Goal: Task Accomplishment & Management: Manage account settings

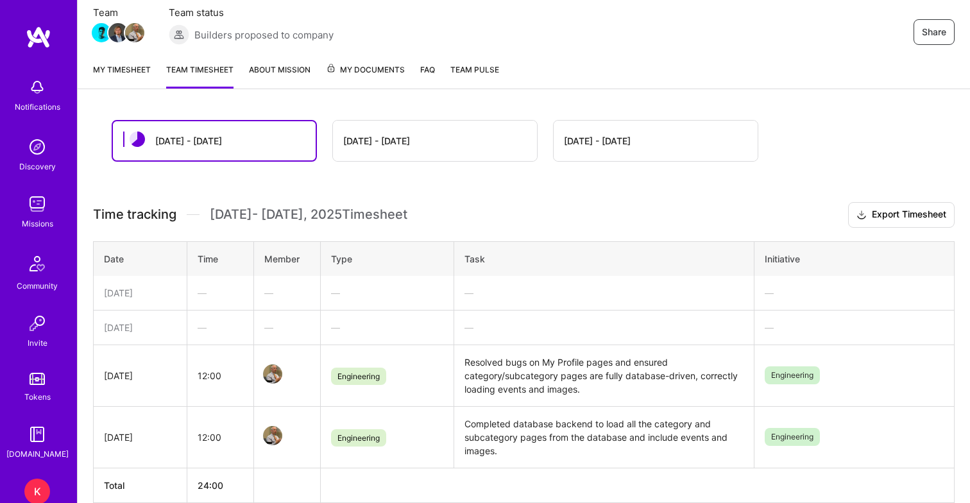
scroll to position [148, 0]
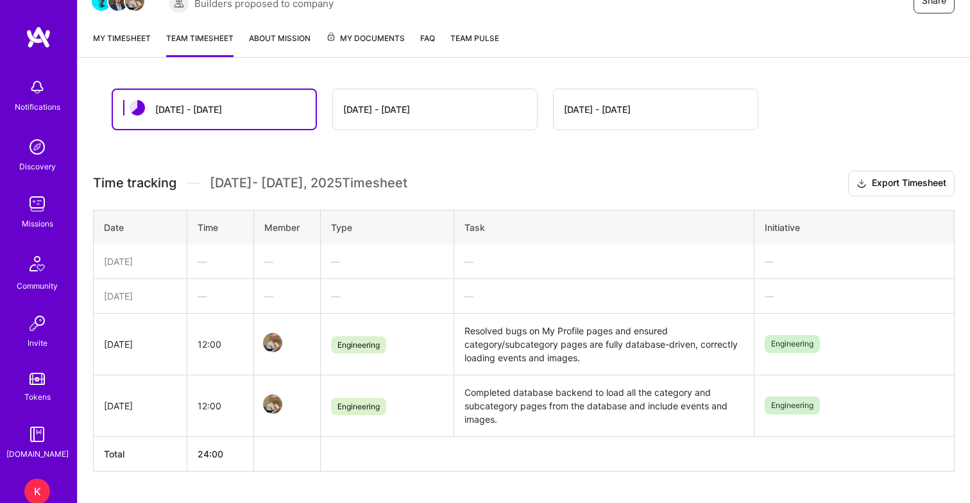
click at [150, 296] on div "[DATE]" at bounding box center [140, 295] width 73 height 13
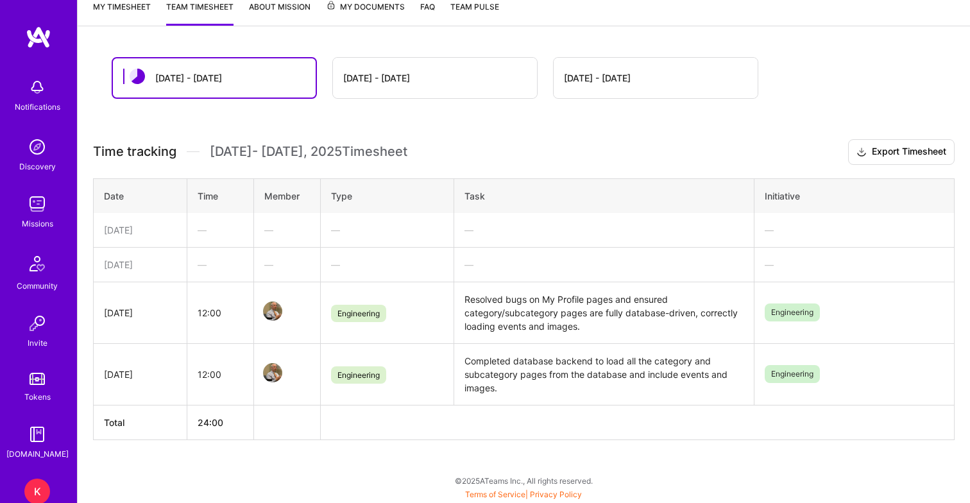
scroll to position [179, 0]
click at [209, 266] on div "—" at bounding box center [221, 264] width 46 height 13
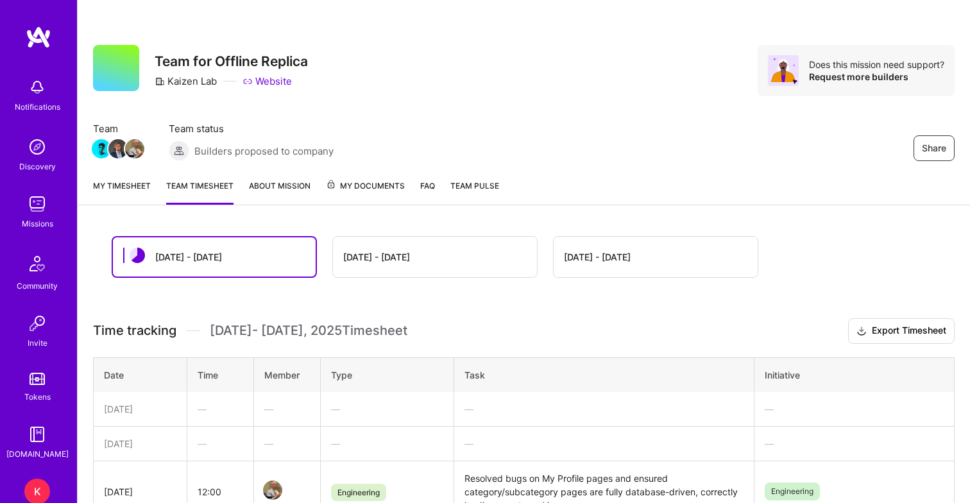
scroll to position [0, 0]
click at [367, 252] on div "[DATE] - [DATE]" at bounding box center [376, 256] width 67 height 13
click at [364, 258] on div "[DATE] - [DATE]" at bounding box center [376, 256] width 67 height 13
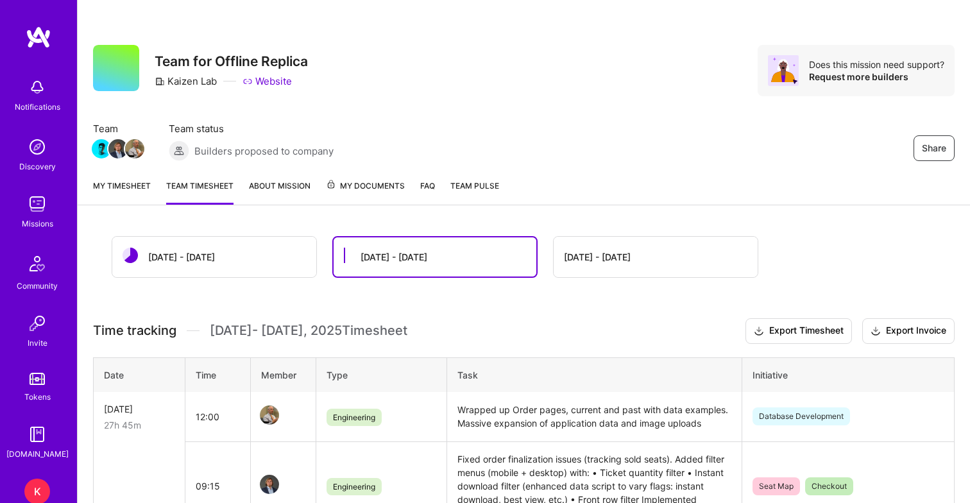
click at [232, 255] on div "[DATE] - [DATE]" at bounding box center [214, 257] width 204 height 40
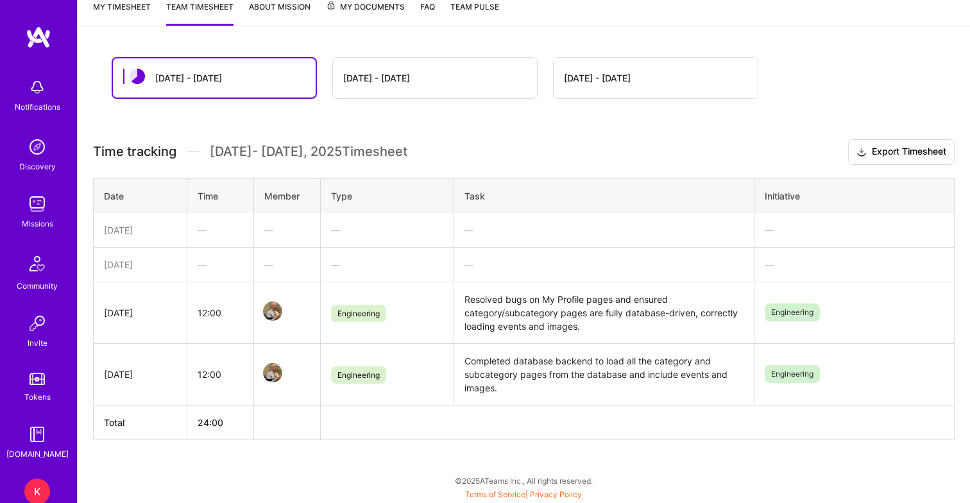
scroll to position [179, 0]
click at [150, 254] on td "[DATE]" at bounding box center [141, 264] width 94 height 35
click at [144, 271] on td "[DATE]" at bounding box center [141, 264] width 94 height 35
click at [220, 268] on div "—" at bounding box center [221, 264] width 46 height 13
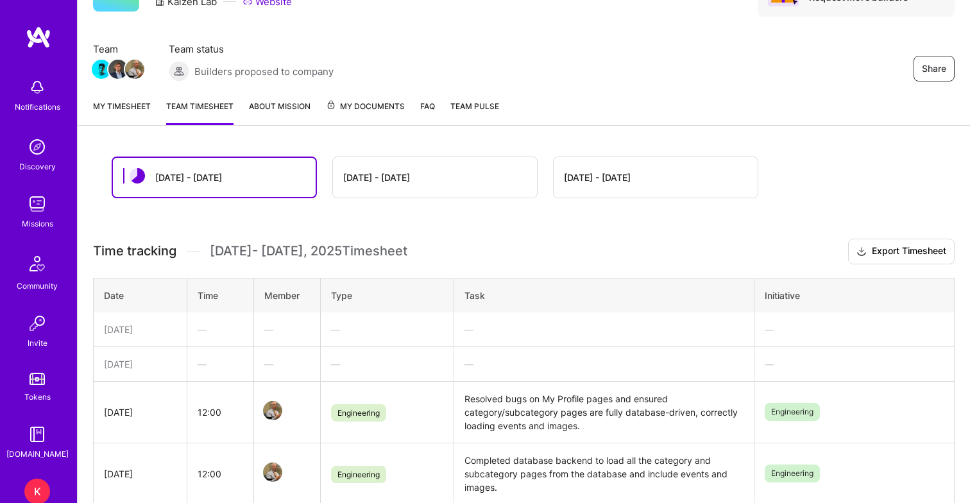
scroll to position [52, 0]
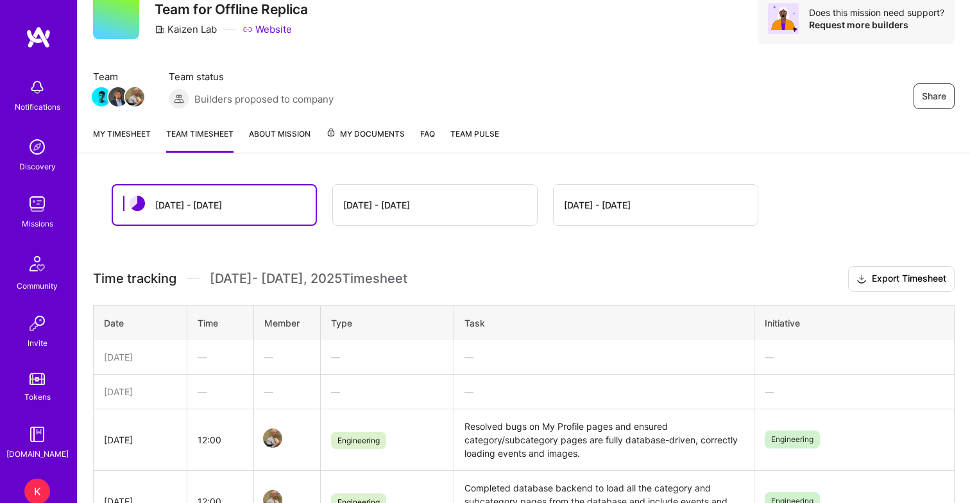
click at [132, 134] on link "My timesheet" at bounding box center [122, 140] width 58 height 26
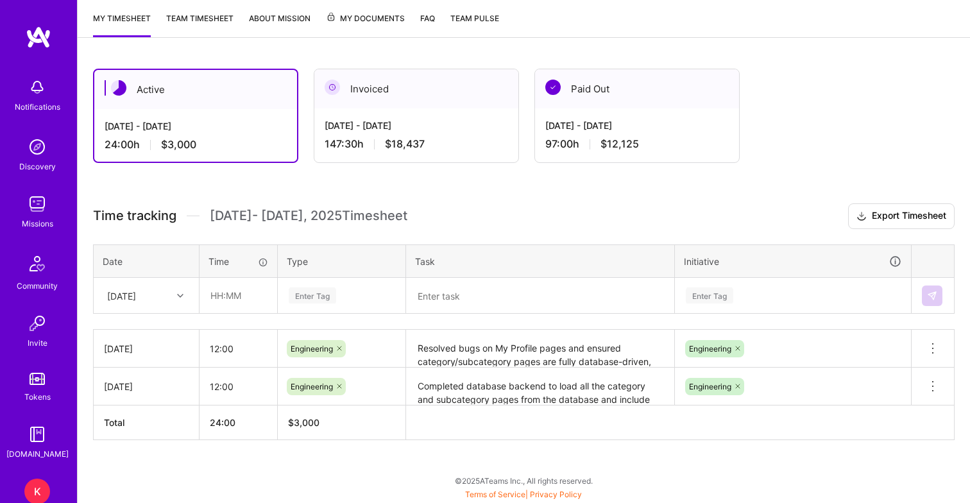
scroll to position [168, 0]
click at [181, 295] on icon at bounding box center [180, 296] width 6 height 6
click at [154, 380] on div "[DATE]" at bounding box center [146, 380] width 104 height 24
click at [223, 301] on input "text" at bounding box center [238, 296] width 76 height 34
type input "12:00"
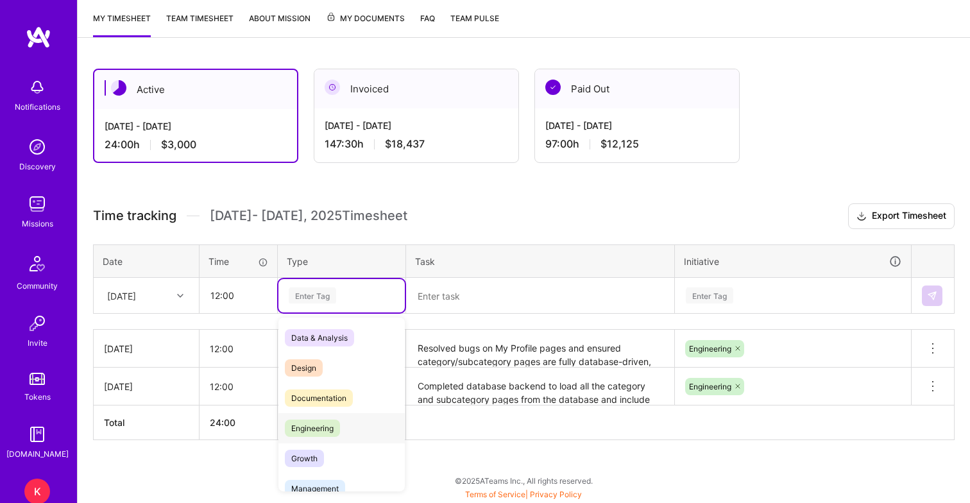
click at [324, 427] on span "Engineering" at bounding box center [312, 428] width 55 height 17
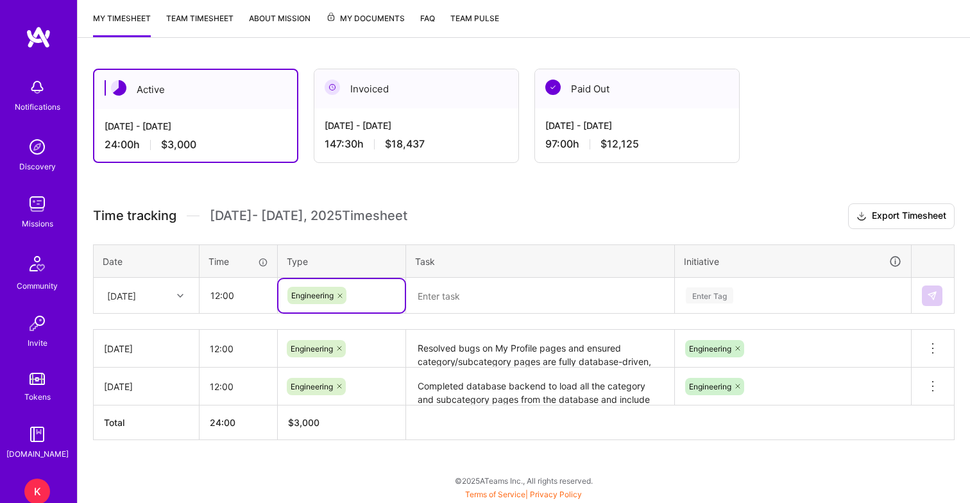
click at [455, 302] on textarea at bounding box center [541, 295] width 266 height 33
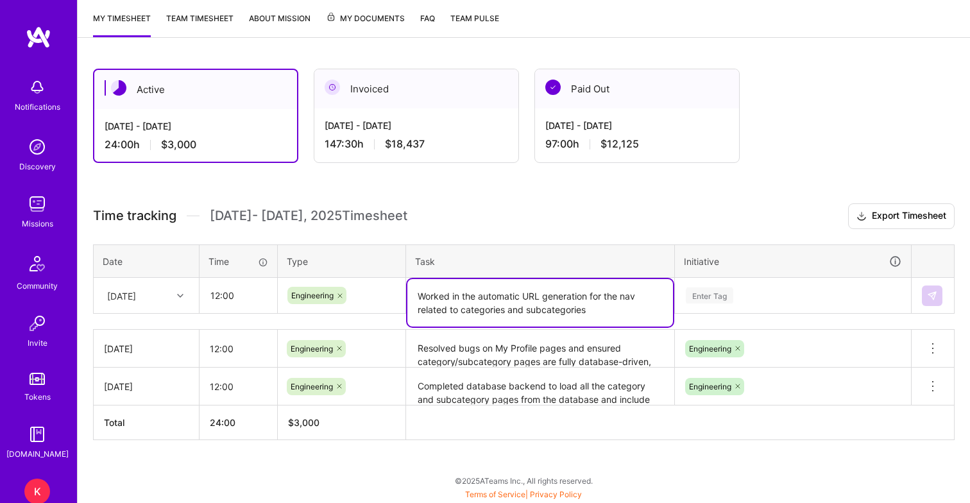
type textarea "Worked in the automatic URL generation for the nav related to categories and su…"
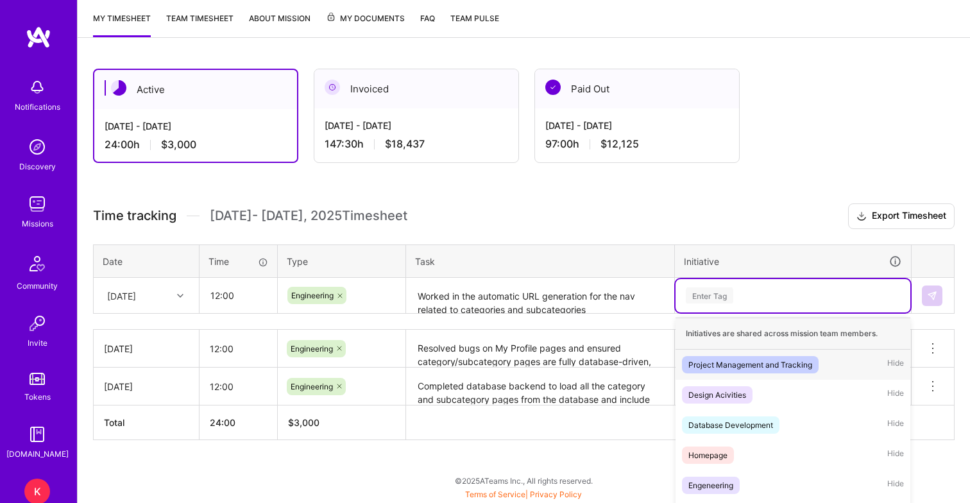
drag, startPoint x: 455, startPoint y: 302, endPoint x: 694, endPoint y: 300, distance: 239.4
click at [694, 300] on div "option Project Management and Tracking focused, 1 of 8. 8 results available. Us…" at bounding box center [793, 295] width 235 height 33
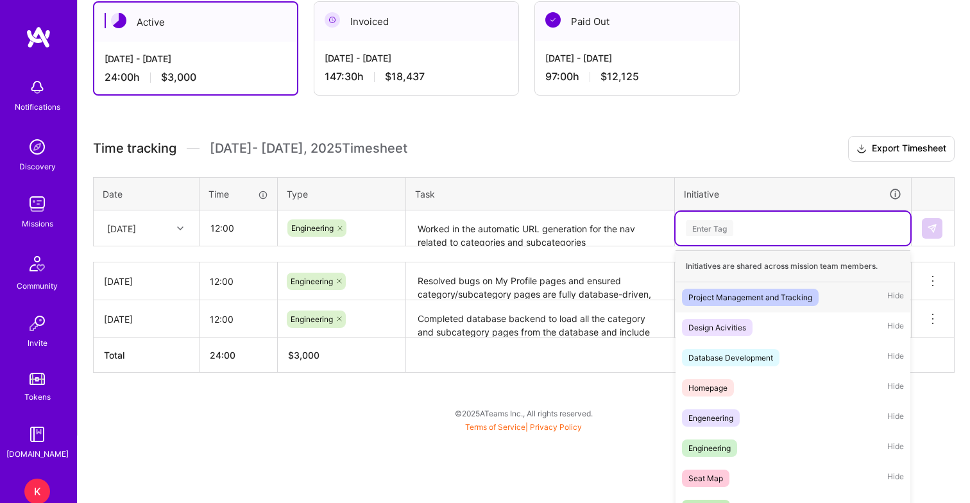
scroll to position [245, 0]
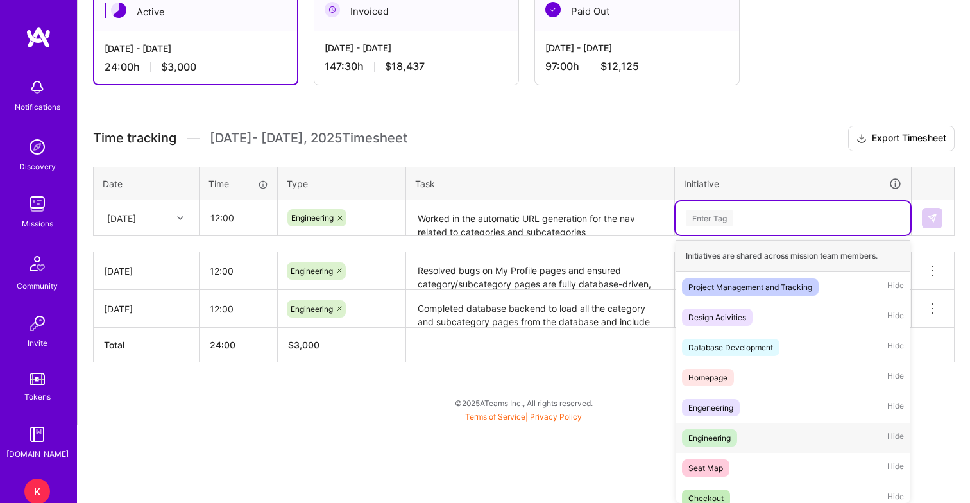
click at [708, 445] on span "Engineering" at bounding box center [709, 437] width 55 height 17
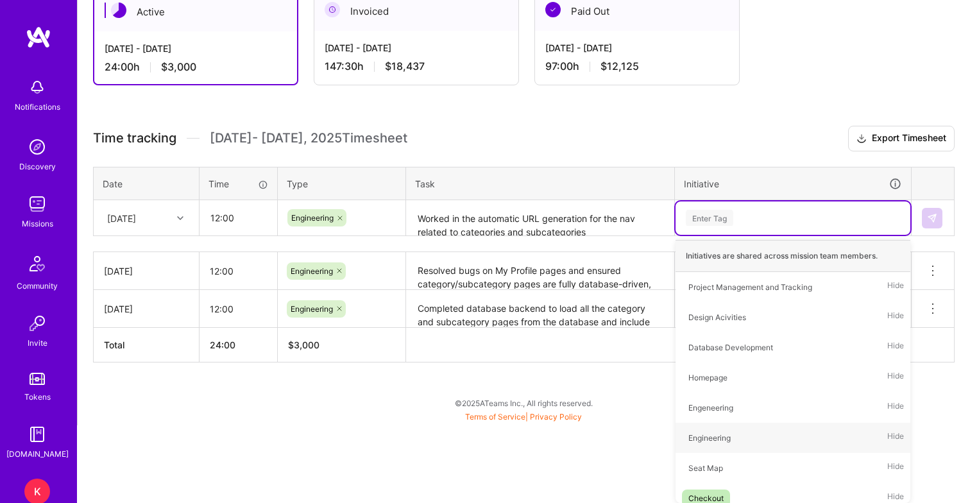
scroll to position [168, 0]
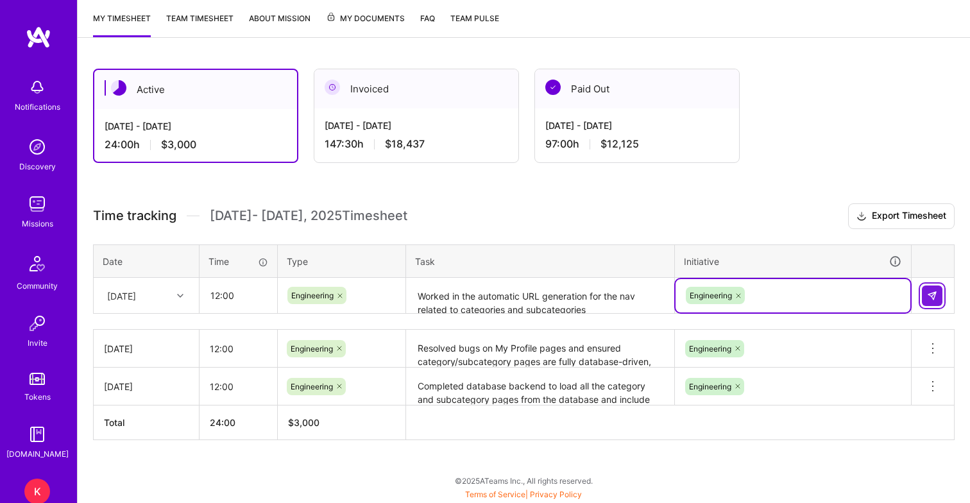
click at [931, 298] on img at bounding box center [932, 296] width 10 height 10
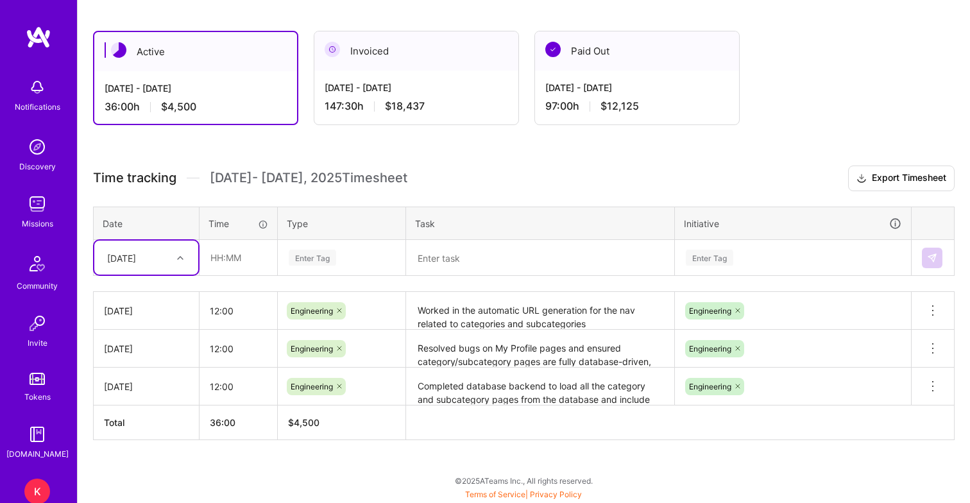
scroll to position [205, 0]
click at [181, 257] on icon at bounding box center [180, 258] width 6 height 6
click at [157, 343] on div "[DATE]" at bounding box center [146, 342] width 104 height 24
click at [225, 261] on input "text" at bounding box center [238, 258] width 76 height 34
type input "12:00"
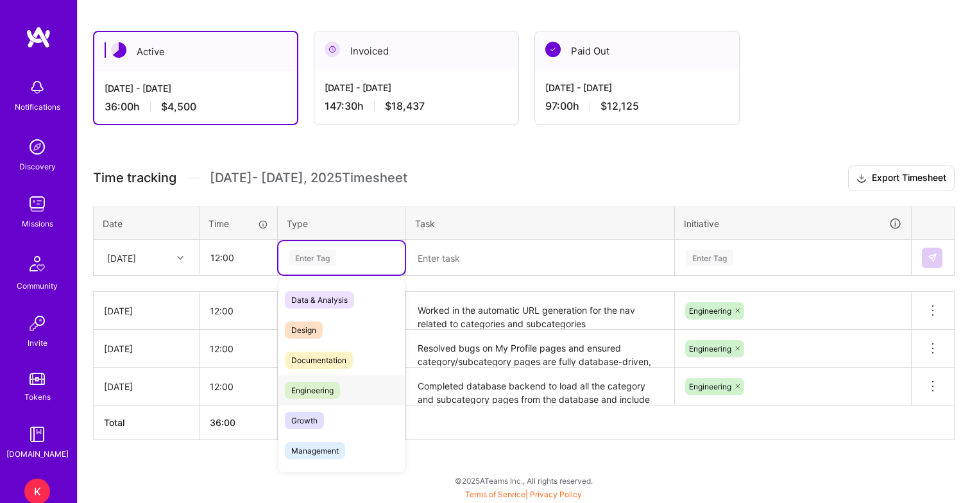
click at [320, 395] on span "Engineering" at bounding box center [312, 390] width 55 height 17
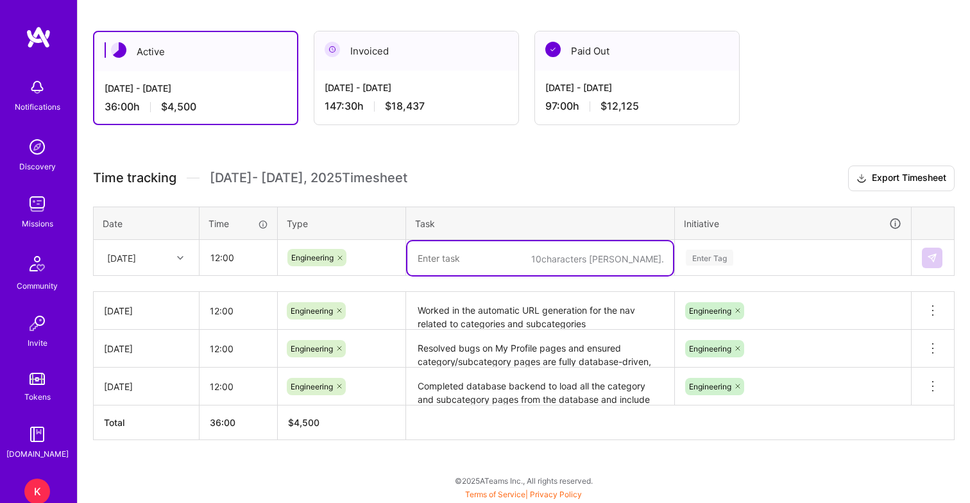
click at [435, 263] on textarea at bounding box center [541, 258] width 266 height 34
click at [449, 260] on textarea "Debug project related issues in da" at bounding box center [541, 258] width 266 height 34
click at [599, 263] on textarea "Debug and fix project related issues in da" at bounding box center [541, 258] width 266 height 34
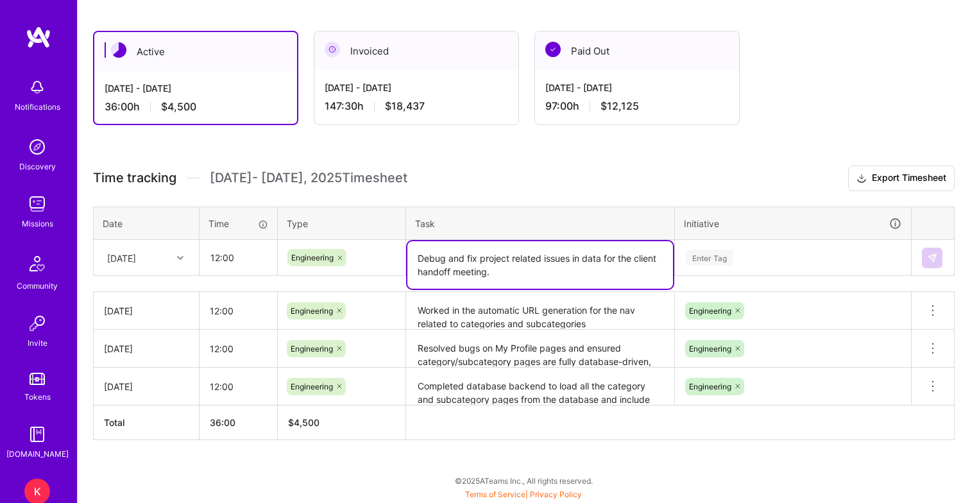
type textarea "Debug and fix project related issues in data for the client handoff meeting."
click at [725, 256] on div "Enter Tag" at bounding box center [793, 257] width 235 height 33
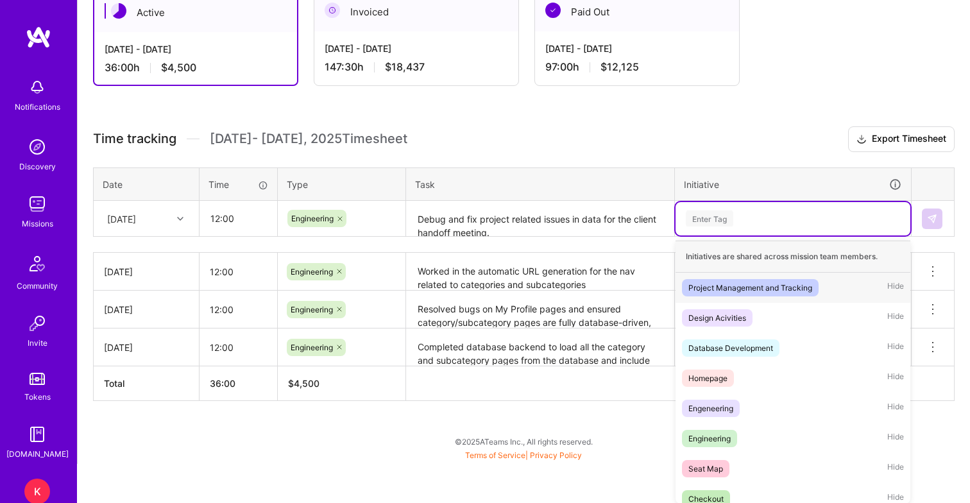
scroll to position [245, 0]
click at [707, 433] on div "Engineering" at bounding box center [710, 437] width 42 height 13
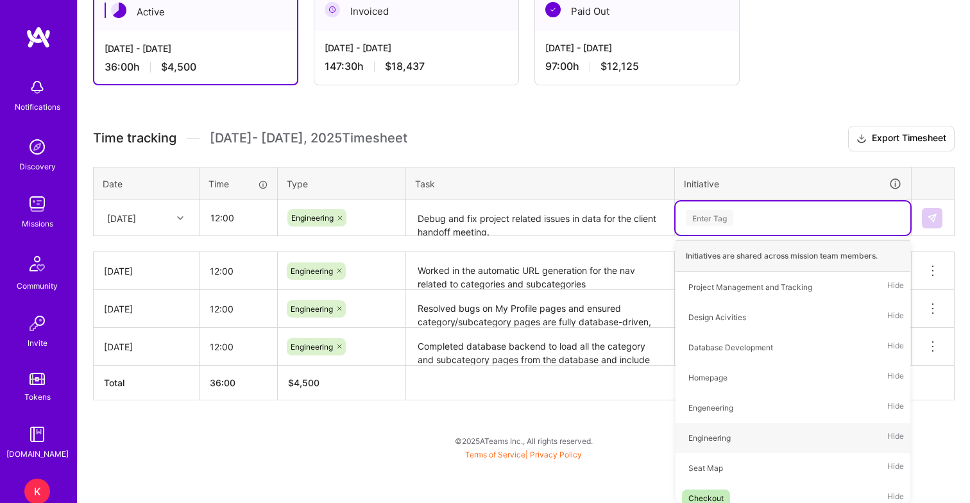
scroll to position [205, 0]
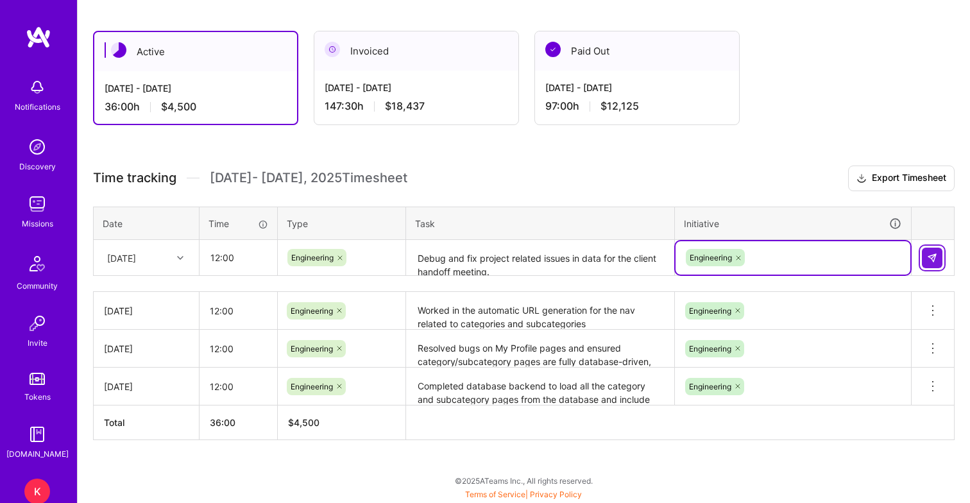
click at [930, 253] on img at bounding box center [932, 258] width 10 height 10
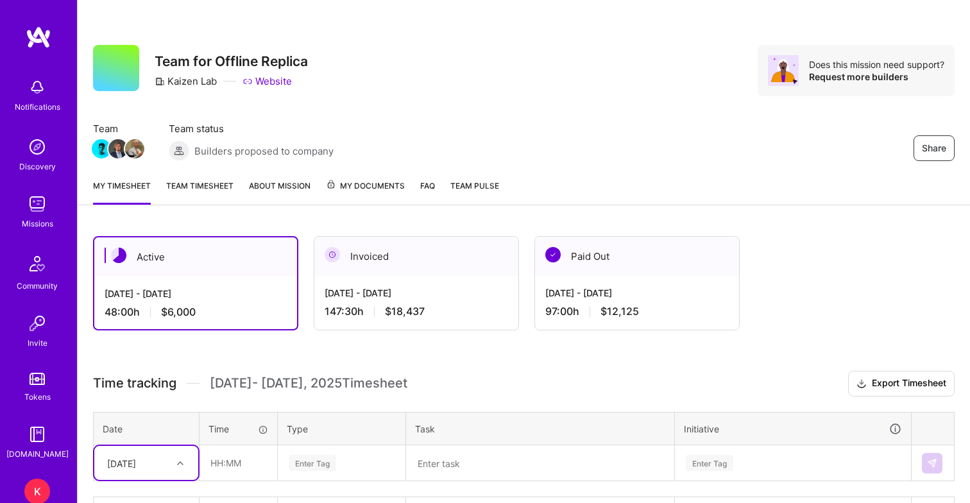
scroll to position [0, 0]
click at [408, 314] on span "$18,437" at bounding box center [405, 311] width 40 height 13
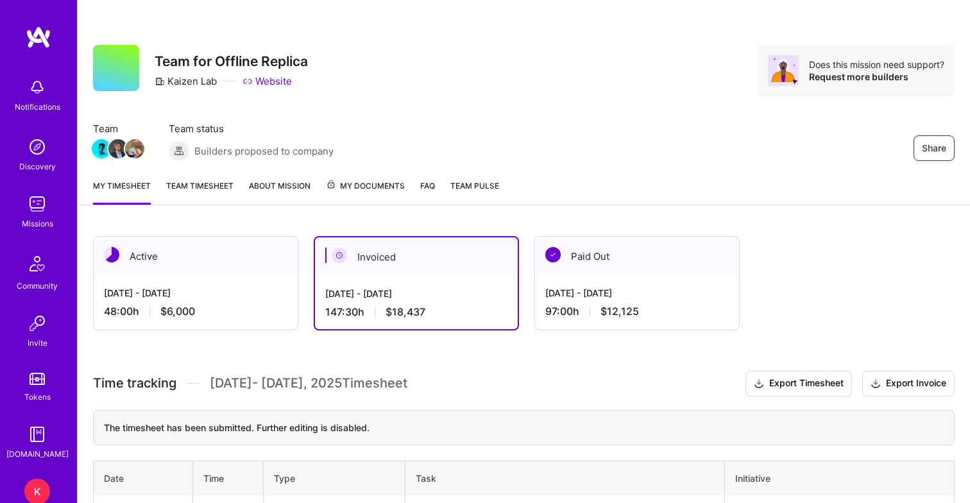
click at [594, 304] on div "[DATE] - [DATE] 97:00 h $12,125" at bounding box center [637, 302] width 204 height 53
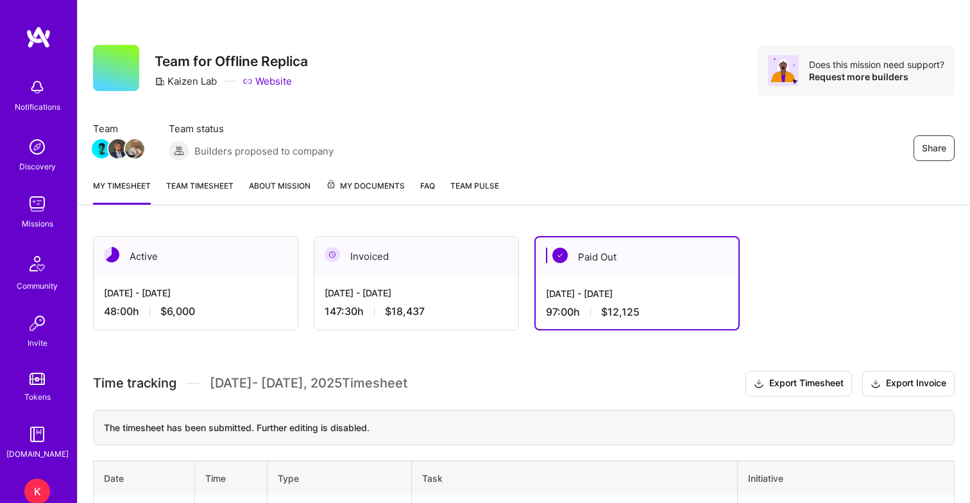
click at [173, 298] on div "[DATE] - [DATE]" at bounding box center [196, 292] width 184 height 13
